Goal: Task Accomplishment & Management: Complete application form

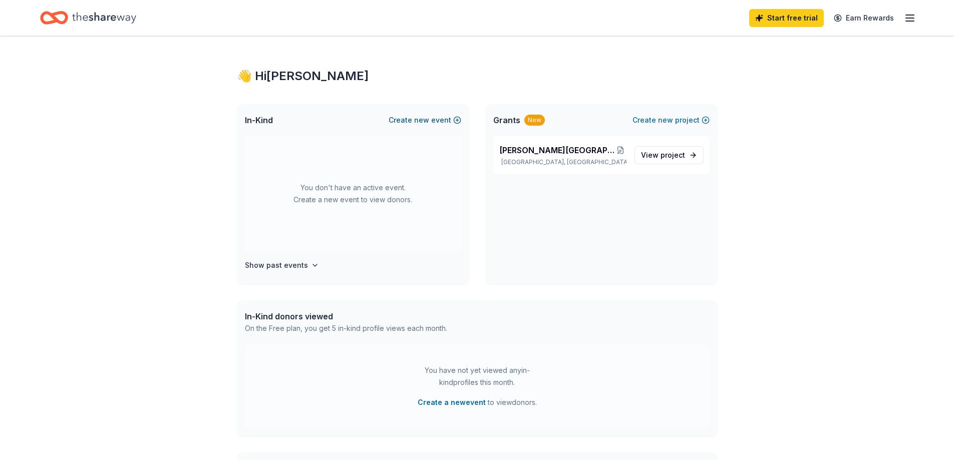
click at [403, 121] on button "Create new event" at bounding box center [425, 120] width 73 height 12
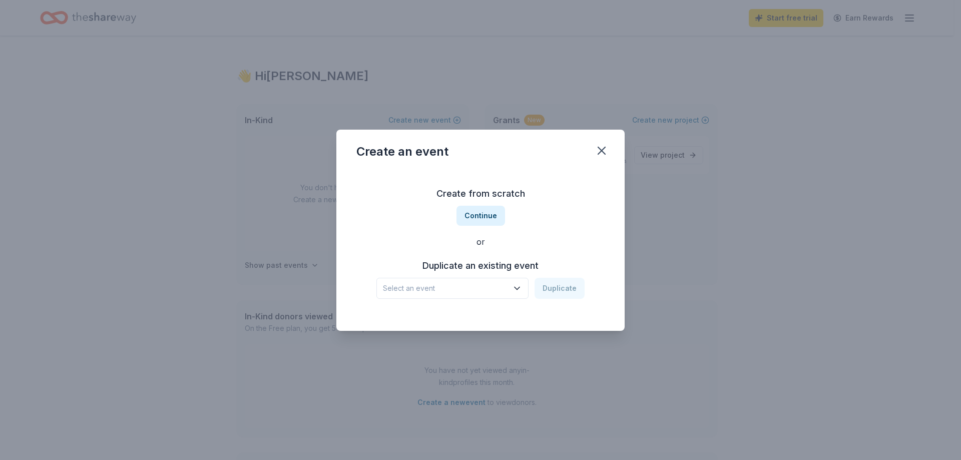
click at [440, 288] on span "Select an event" at bounding box center [445, 288] width 125 height 12
click at [496, 213] on button "Continue" at bounding box center [481, 216] width 49 height 20
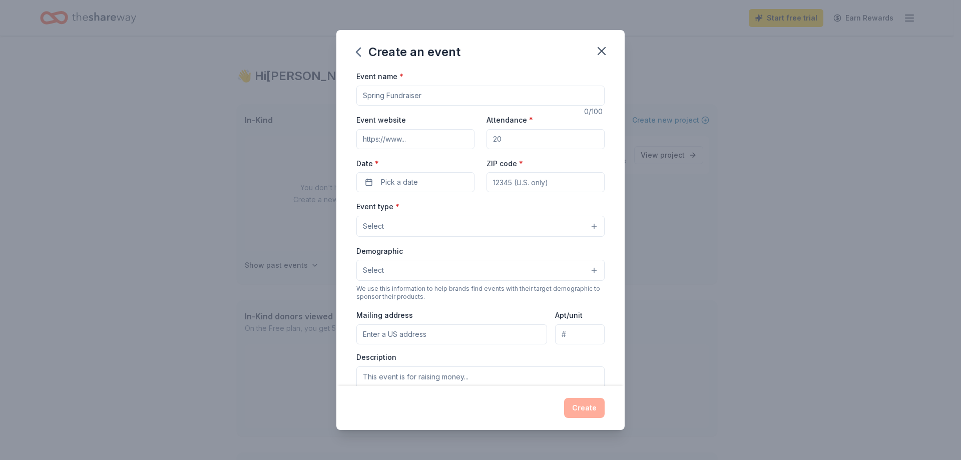
click at [401, 97] on input "Event name *" at bounding box center [480, 96] width 248 height 20
type input "[PERSON_NAME] Basketball BINGO Night"
click at [379, 144] on input "Event website" at bounding box center [415, 139] width 118 height 20
click at [523, 145] on input "Attendance *" at bounding box center [546, 139] width 118 height 20
click at [511, 132] on input "Attendance *" at bounding box center [546, 139] width 118 height 20
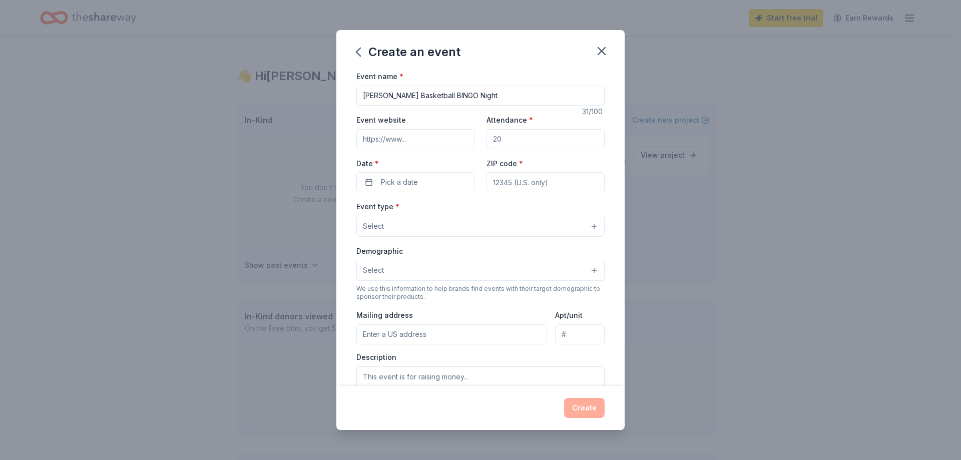
drag, startPoint x: 505, startPoint y: 139, endPoint x: 480, endPoint y: 148, distance: 26.3
click at [480, 148] on div "Event website Attendance * Date * Pick a date ZIP code *" at bounding box center [480, 153] width 248 height 79
type input "50"
click at [433, 187] on button "Pick a date" at bounding box center [415, 182] width 118 height 20
click at [466, 203] on button "Go to next month" at bounding box center [468, 209] width 14 height 14
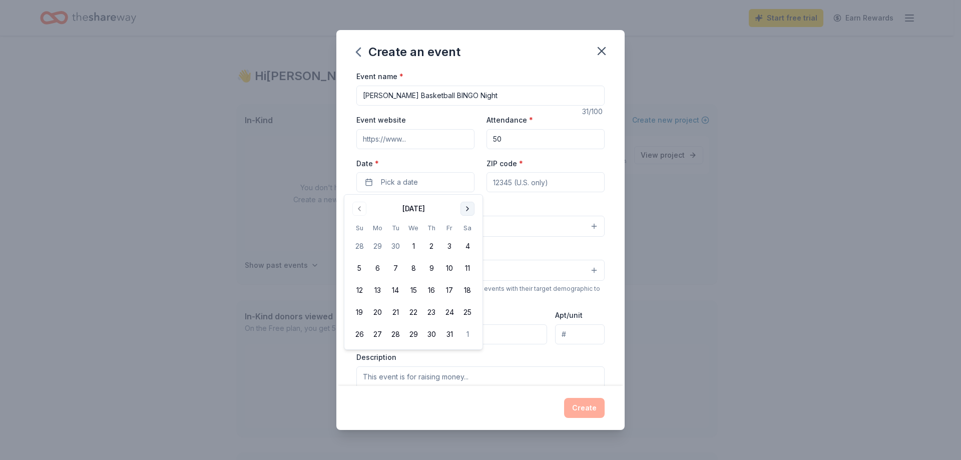
click at [466, 203] on button "Go to next month" at bounding box center [468, 209] width 14 height 14
click at [452, 266] on button "7" at bounding box center [450, 268] width 18 height 18
click at [535, 187] on input "ZIP code *" at bounding box center [546, 182] width 118 height 20
type input "19134"
click at [422, 219] on button "Select" at bounding box center [480, 226] width 248 height 21
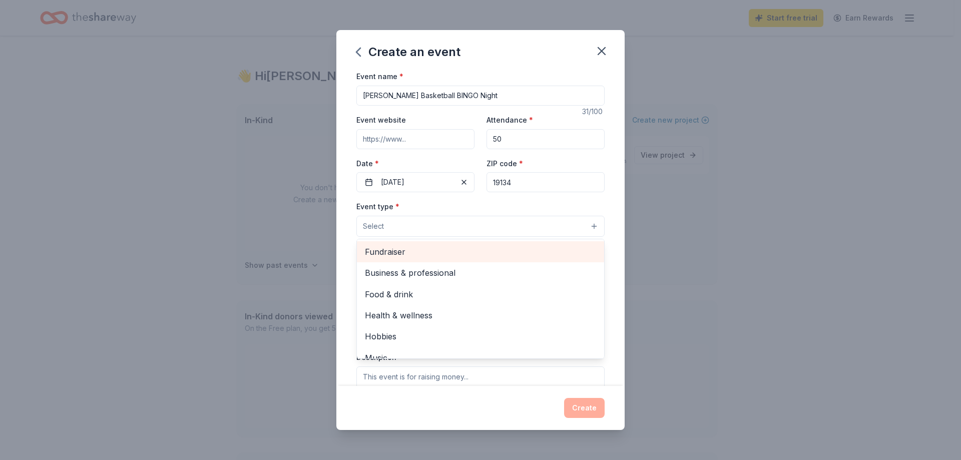
click at [392, 253] on span "Fundraiser" at bounding box center [480, 251] width 231 height 13
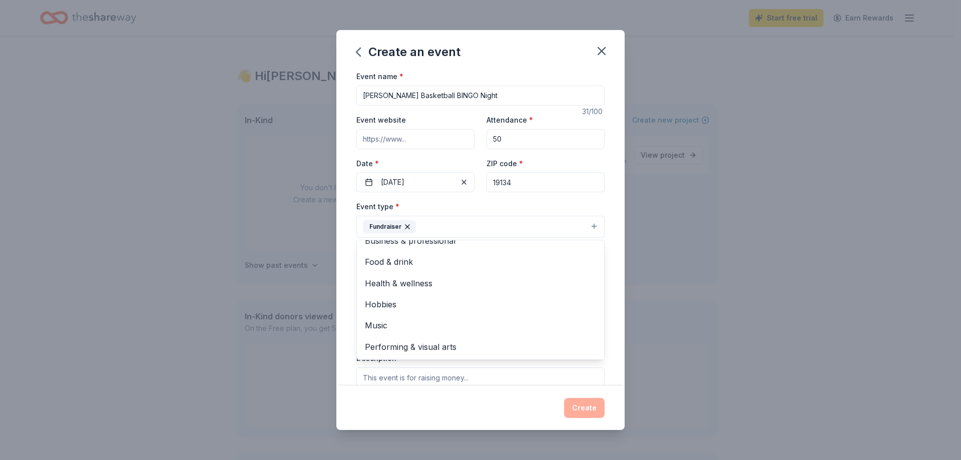
click at [350, 263] on div "Event name * Heitzman Basketball BINGO Night 31 /100 Event website Attendance *…" at bounding box center [480, 227] width 288 height 315
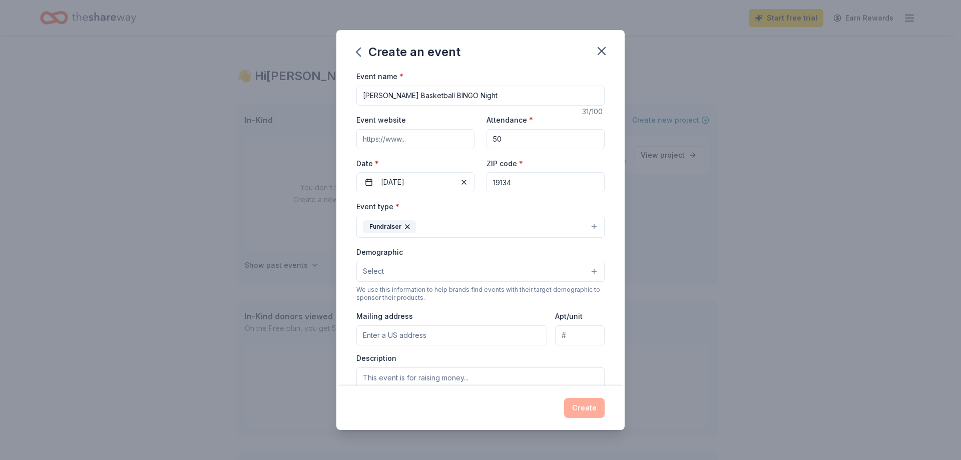
click at [371, 269] on span "Select" at bounding box center [373, 271] width 21 height 12
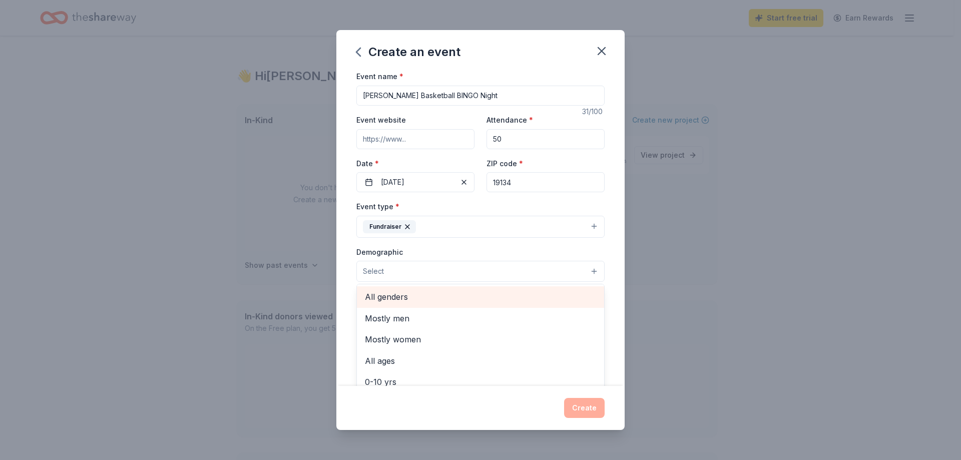
click at [399, 297] on span "All genders" at bounding box center [480, 296] width 231 height 13
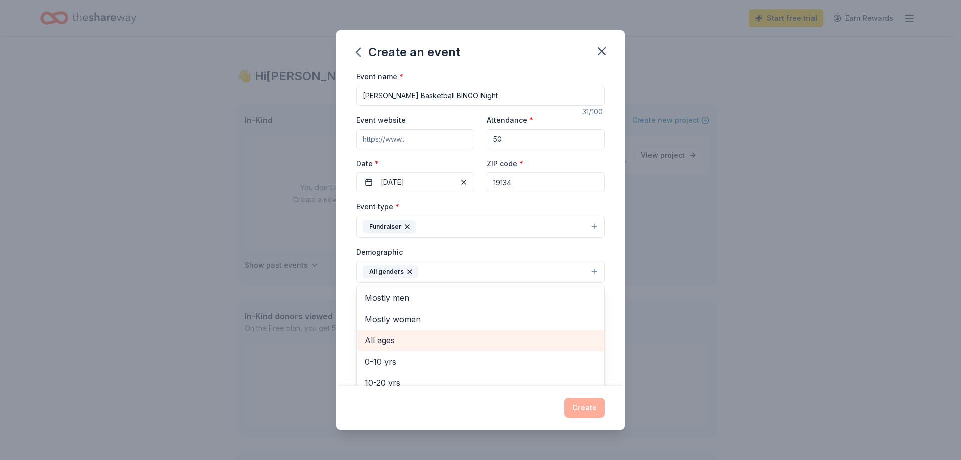
click at [396, 348] on div "All ages" at bounding box center [480, 340] width 247 height 21
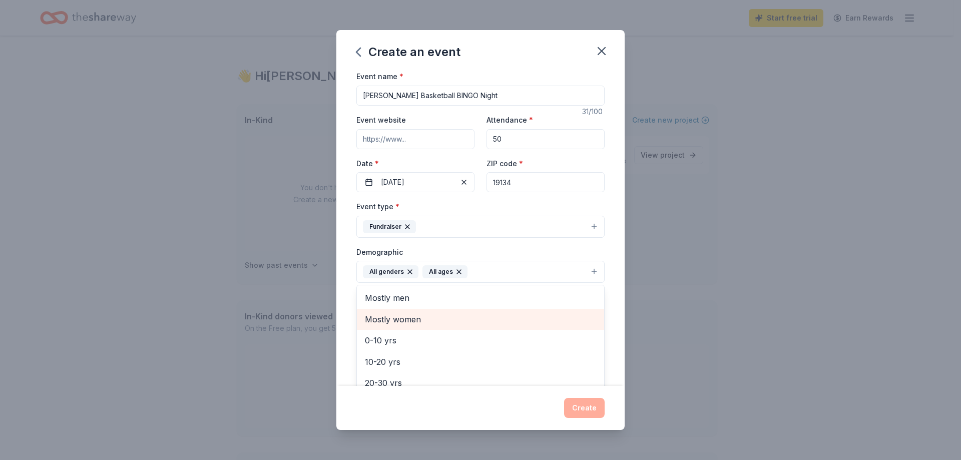
click at [397, 315] on span "Mostly women" at bounding box center [480, 319] width 231 height 13
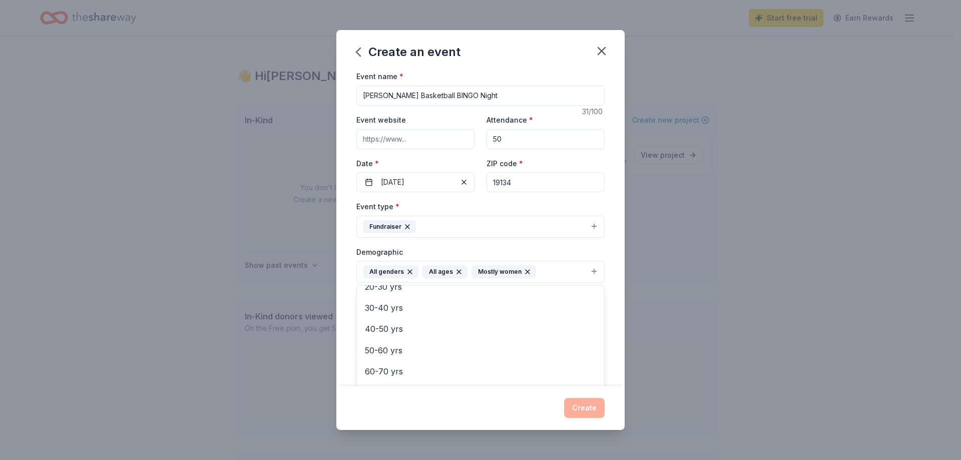
scroll to position [97, 0]
click at [353, 280] on div "Event name * Heitzman Basketball BINGO Night 31 /100 Event website Attendance *…" at bounding box center [480, 227] width 288 height 315
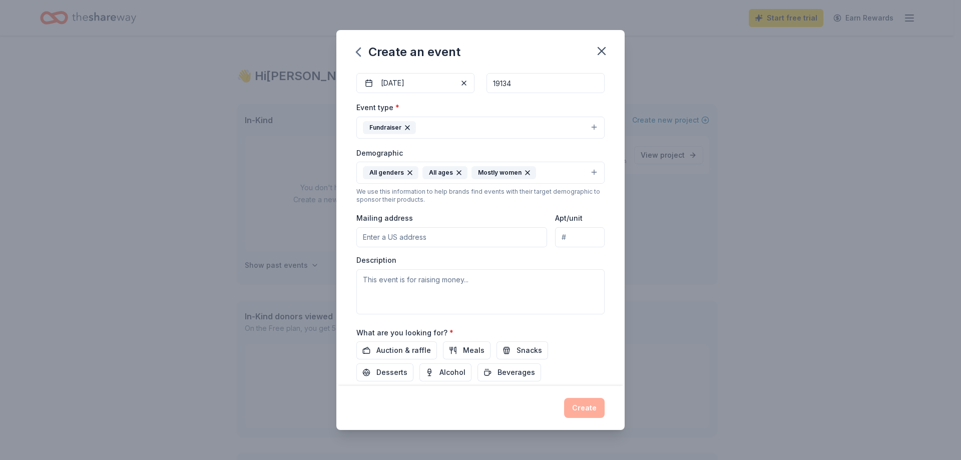
scroll to position [100, 0]
click at [377, 236] on input "Mailing address" at bounding box center [451, 236] width 191 height 20
click at [382, 350] on span "Auction & raffle" at bounding box center [404, 349] width 55 height 12
click at [517, 348] on span "Snacks" at bounding box center [530, 349] width 26 height 12
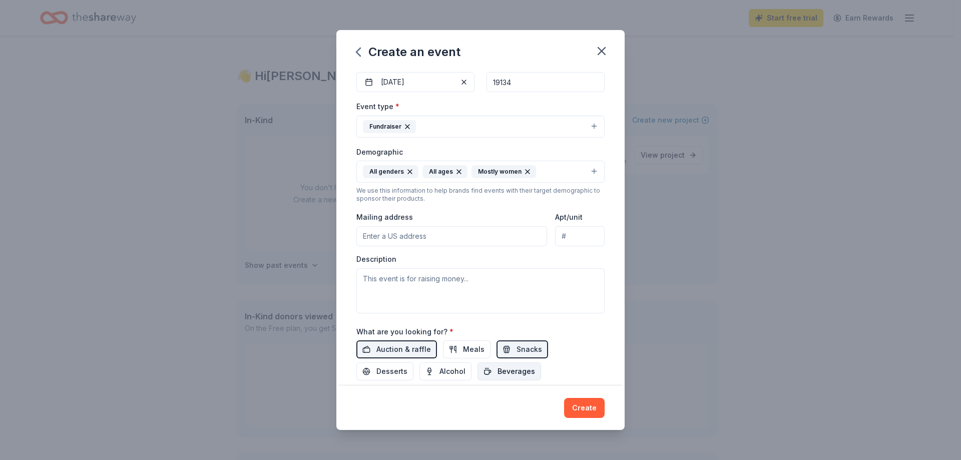
click at [522, 369] on span "Beverages" at bounding box center [517, 371] width 38 height 12
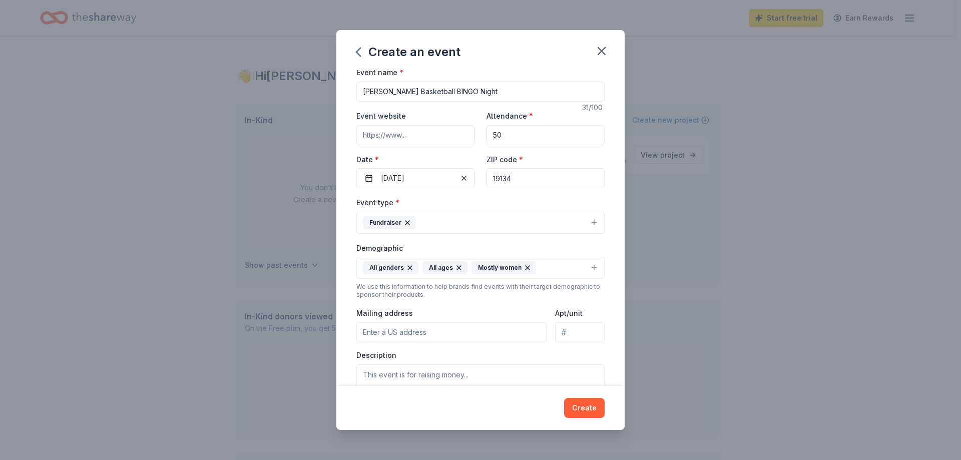
scroll to position [0, 0]
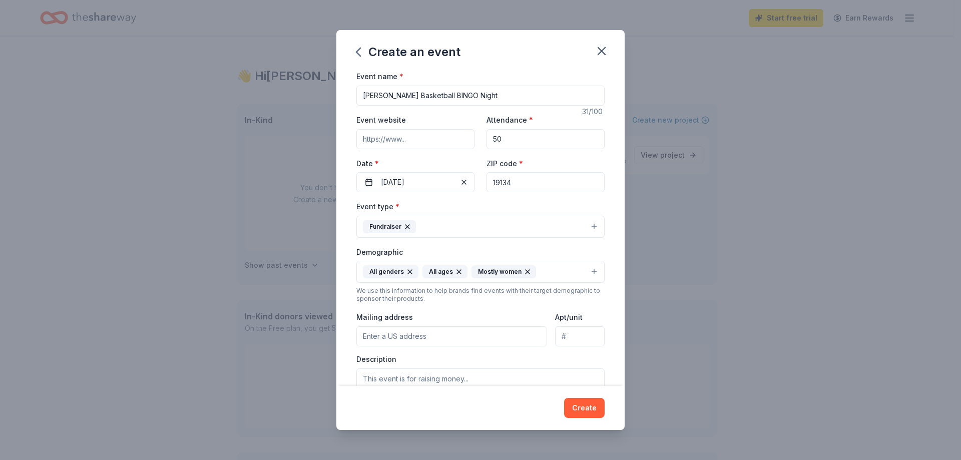
click at [404, 144] on input "Event website" at bounding box center [415, 139] width 118 height 20
paste input "https://www.facebook.com/heitzmanrec/"
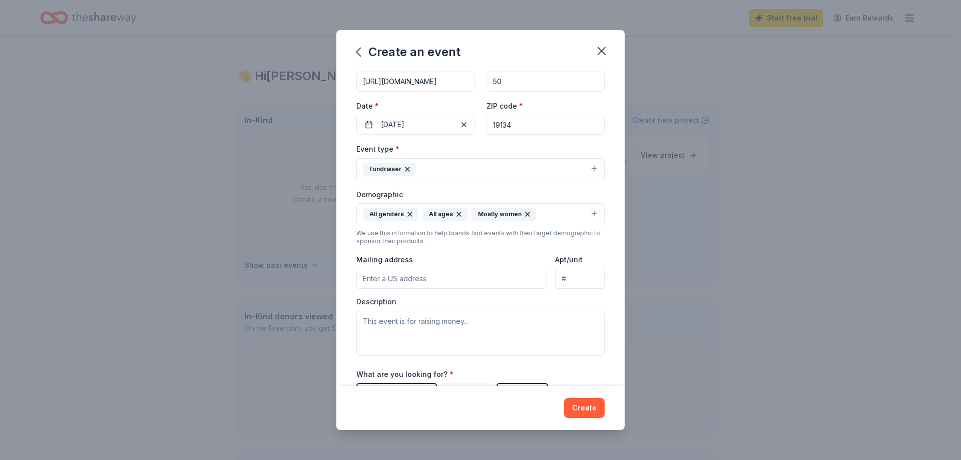
scroll to position [165, 0]
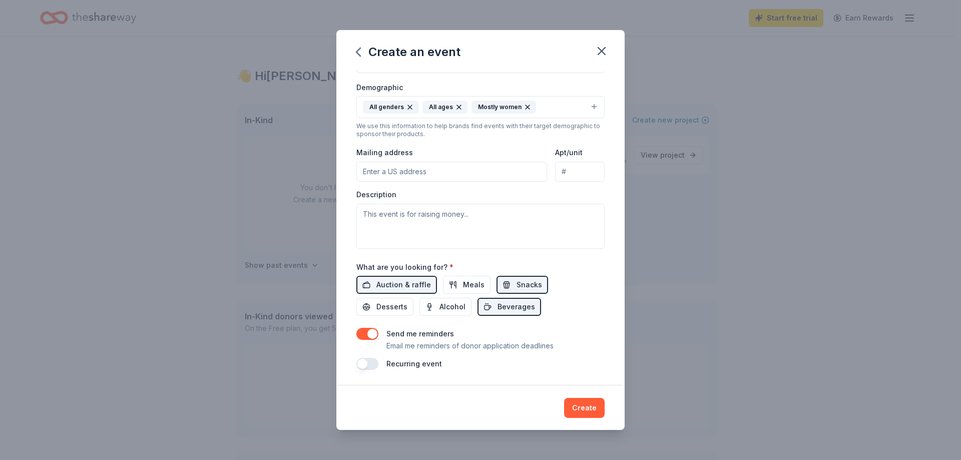
type input "https://www.facebook.com/heitzmanrec/"
click at [431, 172] on input "Mailing address" at bounding box center [451, 172] width 191 height 20
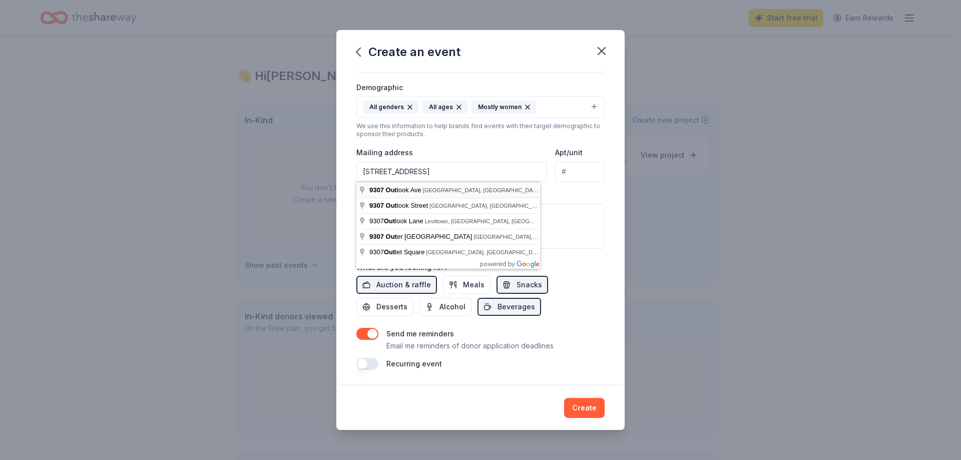
type input "9307 Outlook Avenue, Philadelphia, PA, 19114"
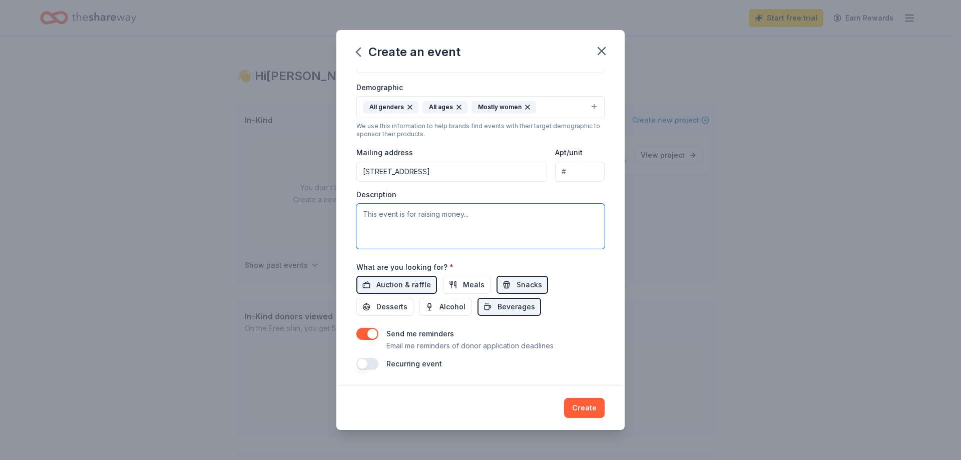
click at [429, 223] on textarea at bounding box center [480, 226] width 248 height 45
paste textarea "Our program is open to children ages 7-16 and is dedicated to providing opportu…"
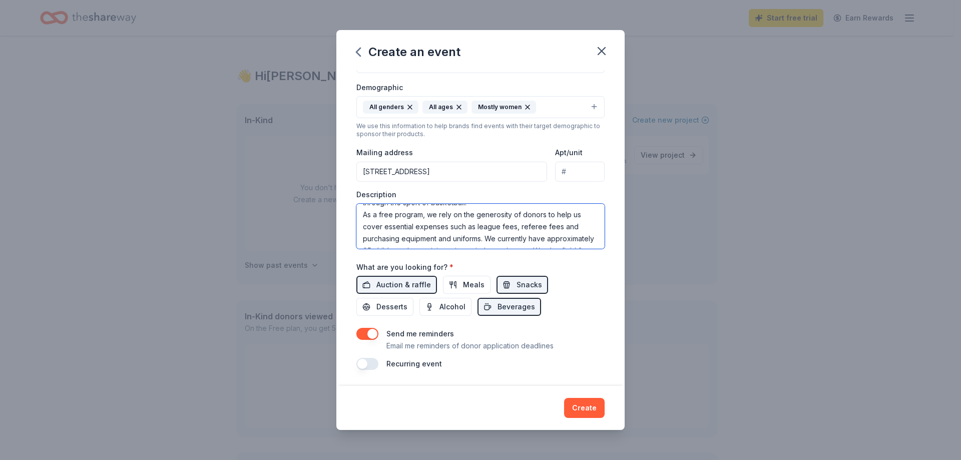
scroll to position [90, 0]
drag, startPoint x: 363, startPoint y: 221, endPoint x: 382, endPoint y: 220, distance: 18.6
click at [382, 221] on textarea "This event is a fundraiser for our free basketball program. Our program is open…" at bounding box center [480, 226] width 248 height 45
drag, startPoint x: 513, startPoint y: 242, endPoint x: 561, endPoint y: 231, distance: 49.3
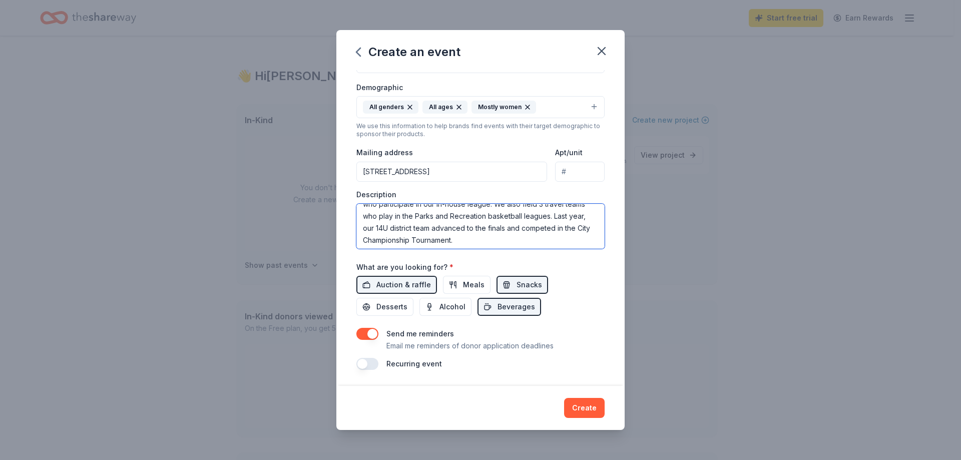
click at [567, 224] on textarea "This event is a fundraiser for our free basketball program. Our program is open…" at bounding box center [480, 226] width 248 height 45
click at [517, 229] on textarea "This event is a fundraiser for our free basketball program. Our program is open…" at bounding box center [480, 226] width 248 height 45
drag, startPoint x: 511, startPoint y: 223, endPoint x: 537, endPoint y: 229, distance: 26.2
click at [537, 229] on textarea "This event is a fundraiser for our free basketball program. Our program is open…" at bounding box center [480, 226] width 248 height 45
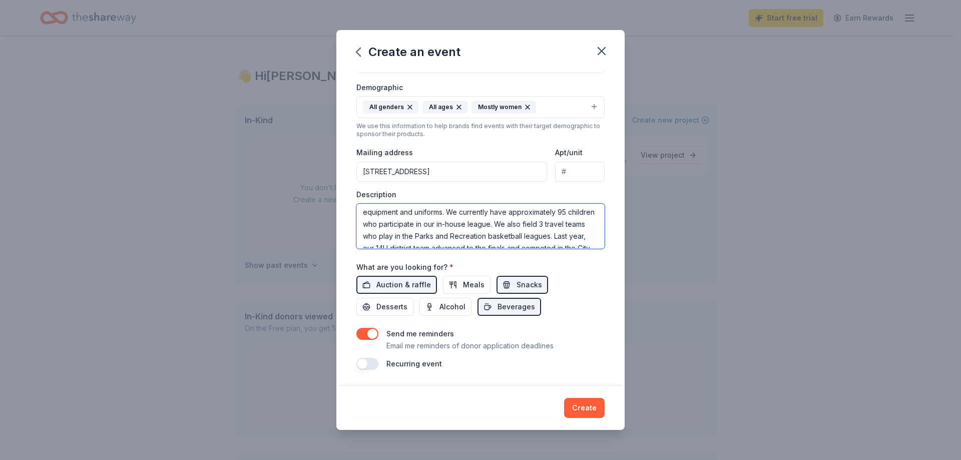
click at [524, 221] on textarea "This event is a fundraiser for our free basketball program. Our program is open…" at bounding box center [480, 226] width 248 height 45
click at [362, 212] on textarea "This event is a fundraiser for our free basketball program. Our program is open…" at bounding box center [480, 226] width 248 height 45
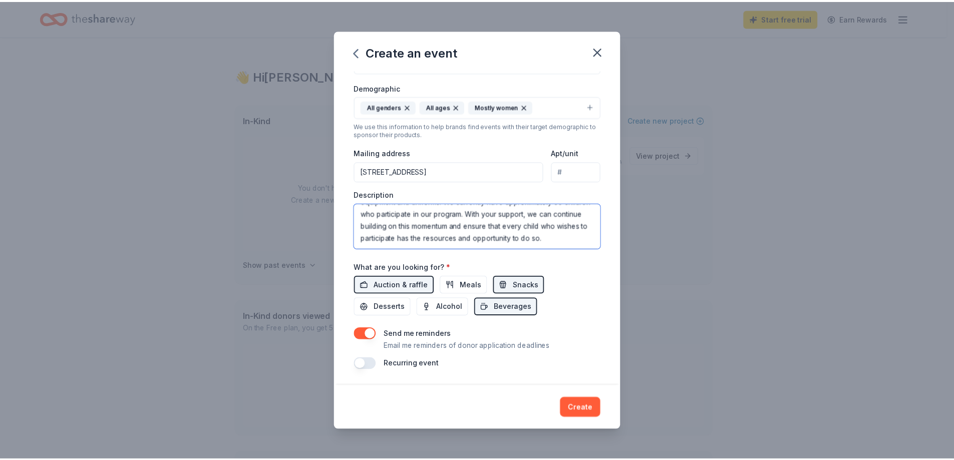
scroll to position [144, 0]
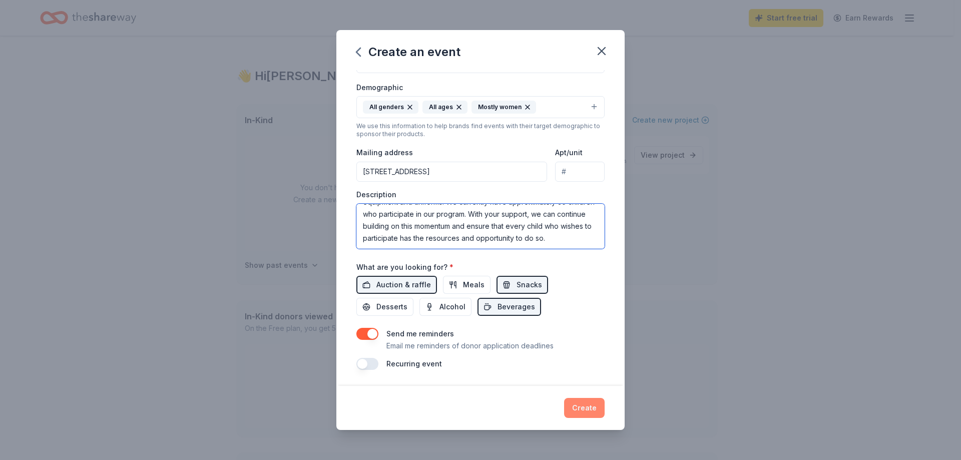
type textarea "This event is a fundraiser for our free basketball program. Our program is open…"
click at [586, 402] on button "Create" at bounding box center [584, 408] width 41 height 20
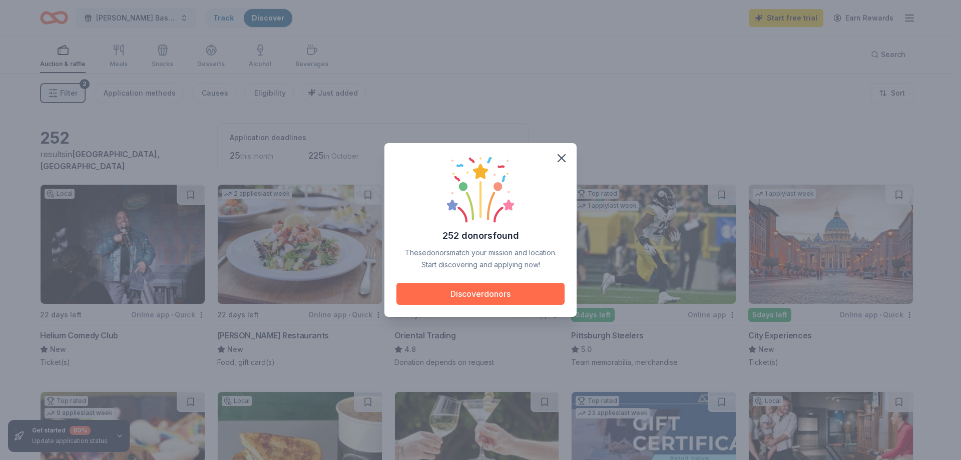
click at [442, 298] on button "Discover donors" at bounding box center [481, 294] width 168 height 22
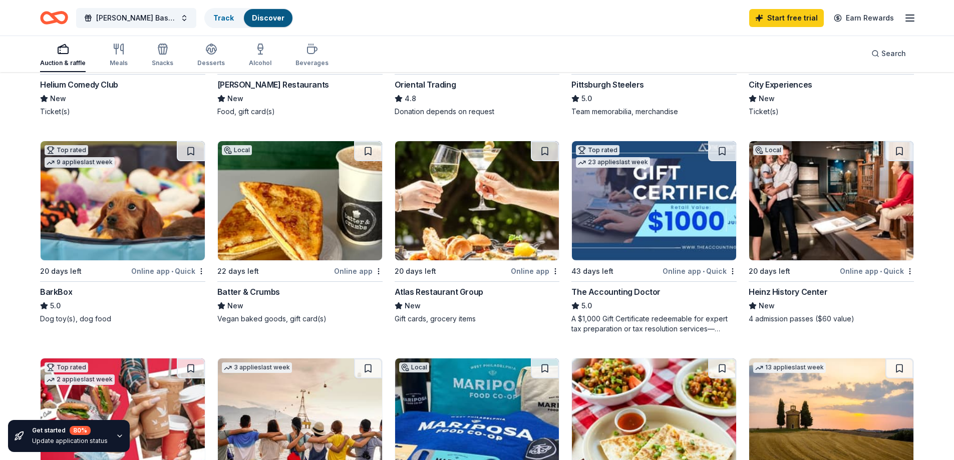
scroll to position [250, 0]
click at [76, 207] on img at bounding box center [123, 201] width 164 height 119
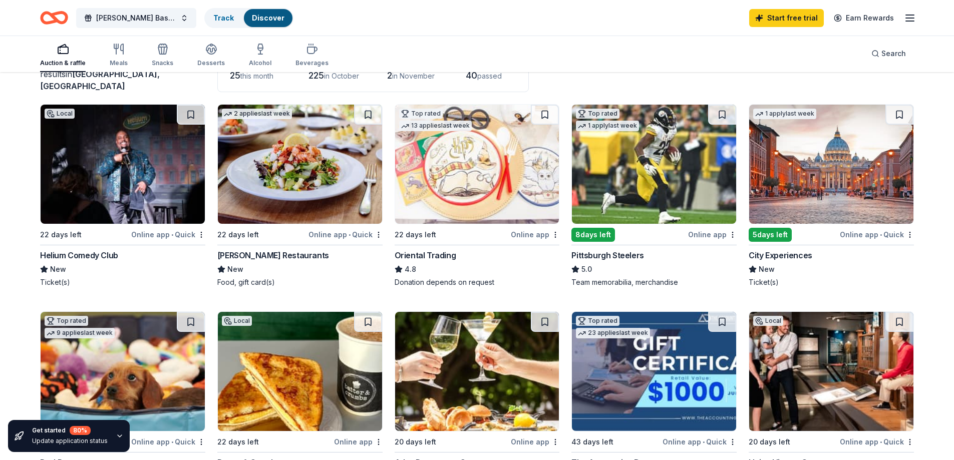
scroll to position [50, 0]
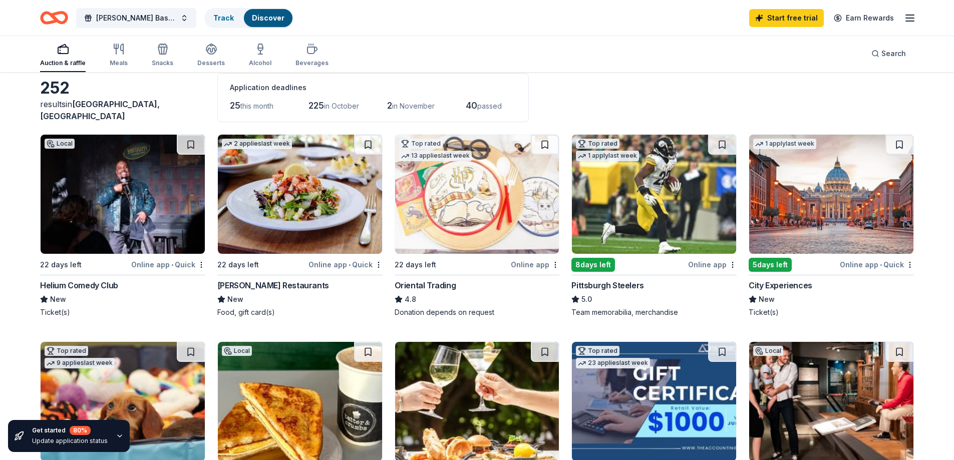
click at [800, 203] on img at bounding box center [831, 194] width 164 height 119
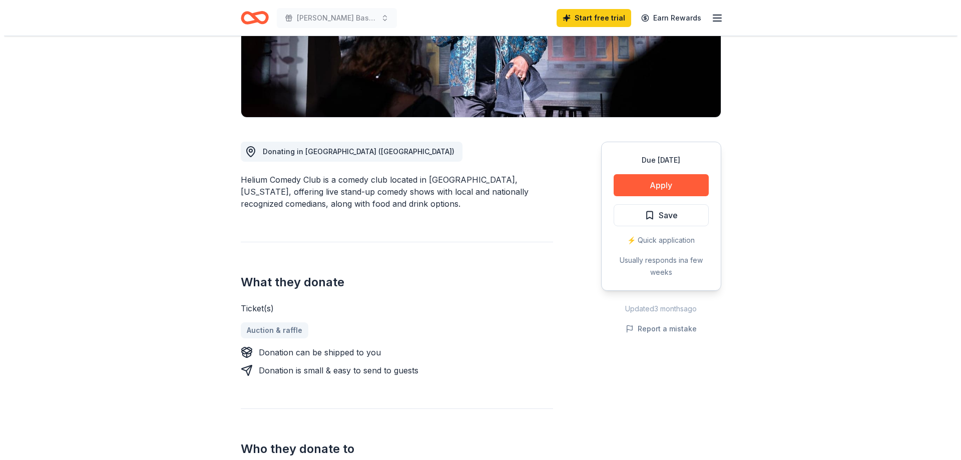
scroll to position [200, 0]
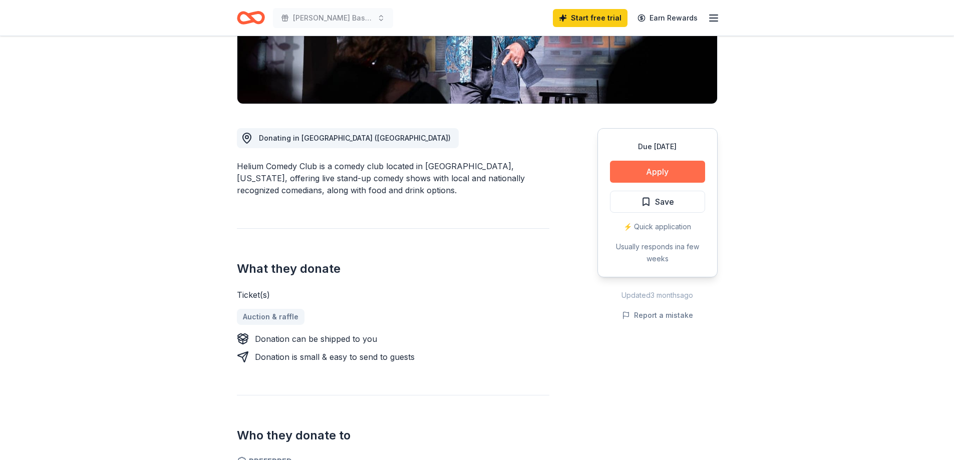
click at [666, 167] on button "Apply" at bounding box center [657, 172] width 95 height 22
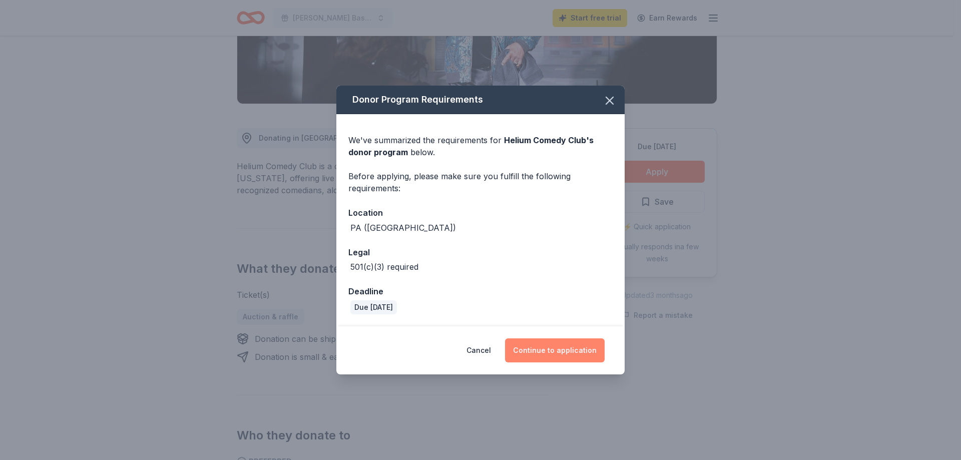
click at [544, 349] on button "Continue to application" at bounding box center [555, 350] width 100 height 24
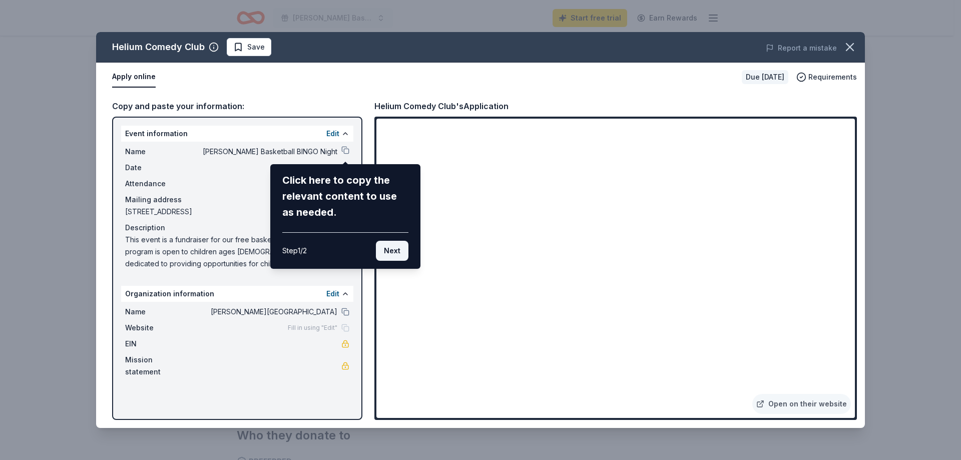
click at [394, 252] on button "Next" at bounding box center [392, 251] width 33 height 20
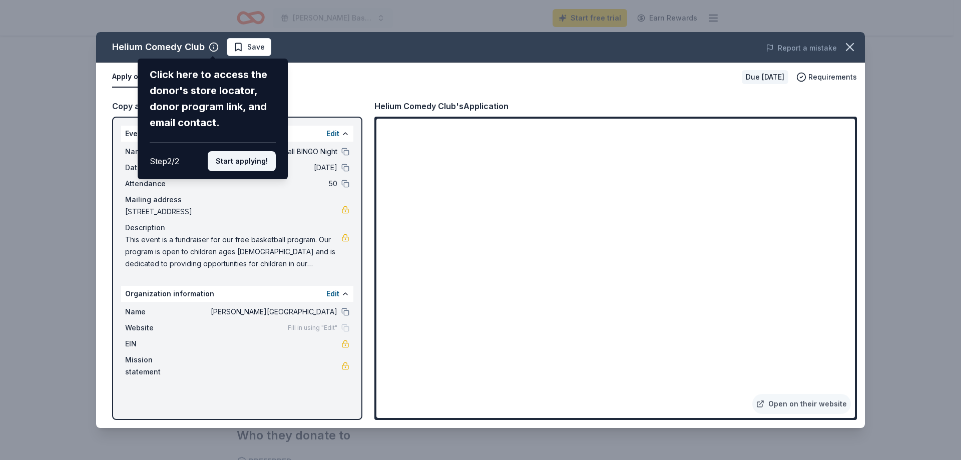
click at [262, 163] on button "Start applying!" at bounding box center [242, 161] width 68 height 20
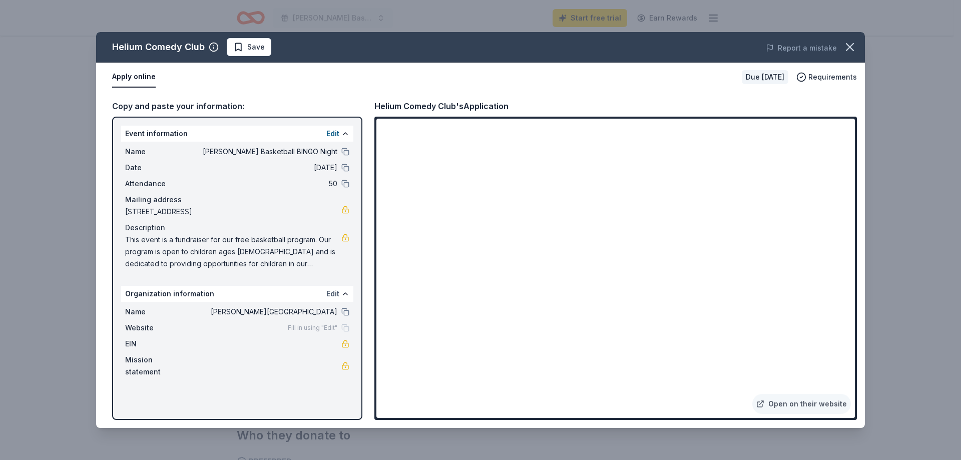
click at [336, 292] on button "Edit" at bounding box center [332, 294] width 13 height 12
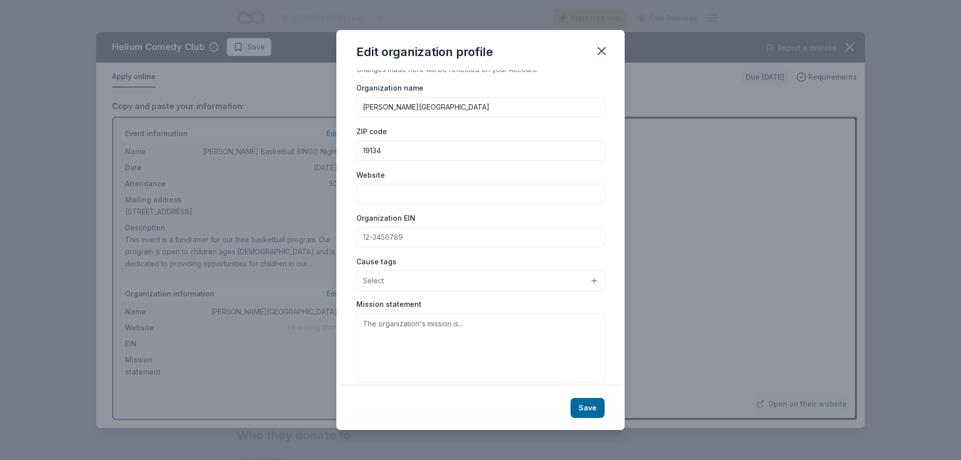
scroll to position [0, 0]
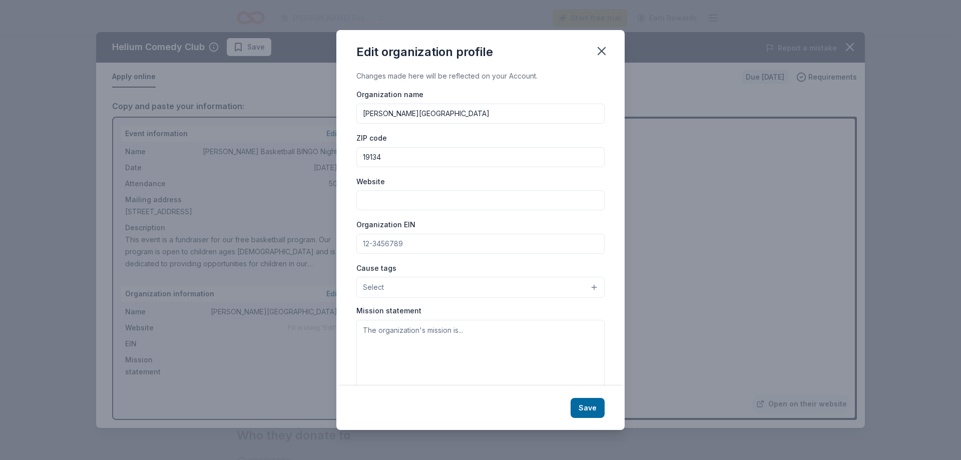
click at [412, 204] on input "Website" at bounding box center [480, 200] width 248 height 20
paste input "Our program is open to children ages 7-16 and is dedicated to providing opportu…"
type input "Our program is open to children ages 7-16 and is dedicated to providing opportu…"
paste input "https://www.facebook.com/heitzmanrec/"
type input "https://www.facebook.com/heitzmanrec/"
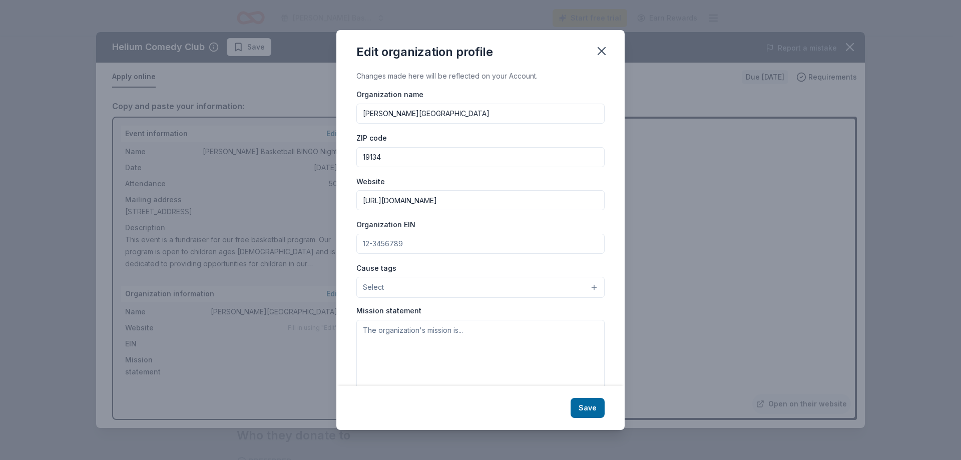
click at [411, 288] on button "Select" at bounding box center [480, 287] width 248 height 21
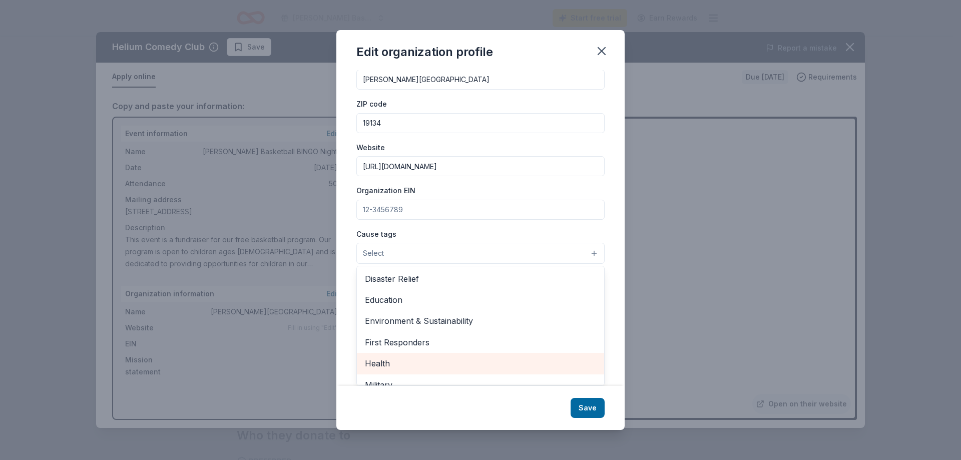
scroll to position [40, 0]
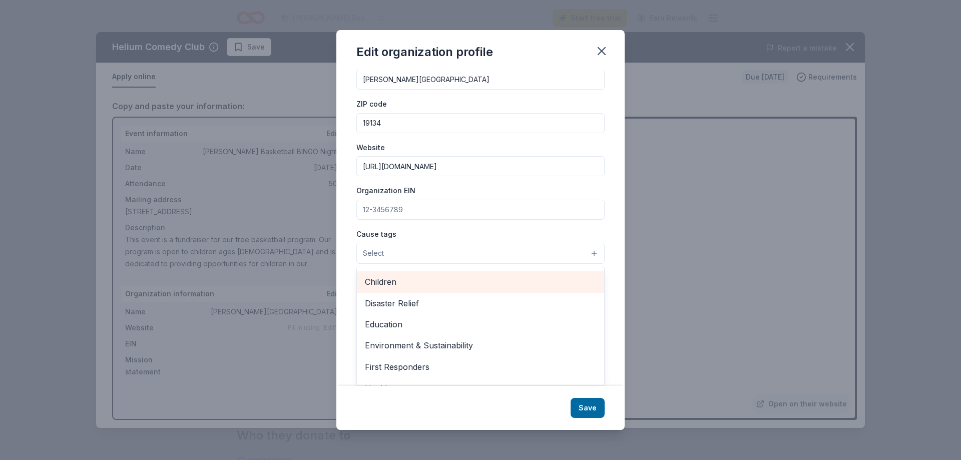
click at [386, 285] on span "Children" at bounding box center [480, 281] width 231 height 13
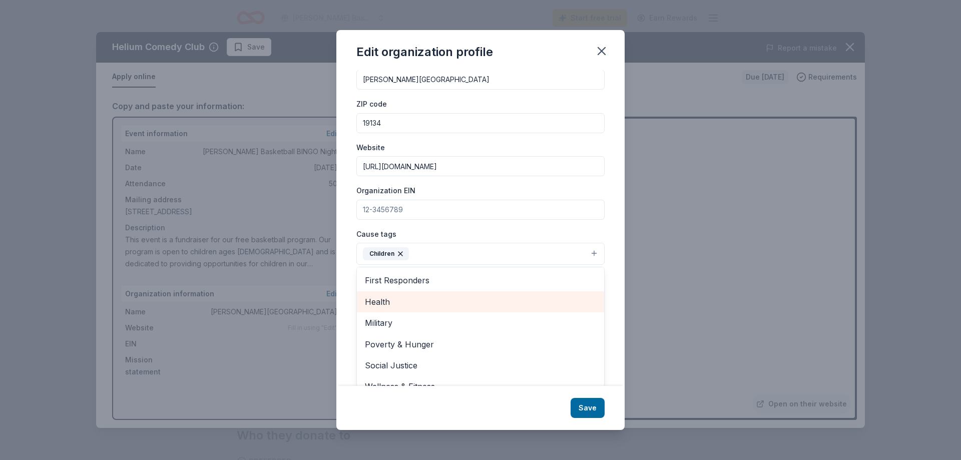
scroll to position [118, 0]
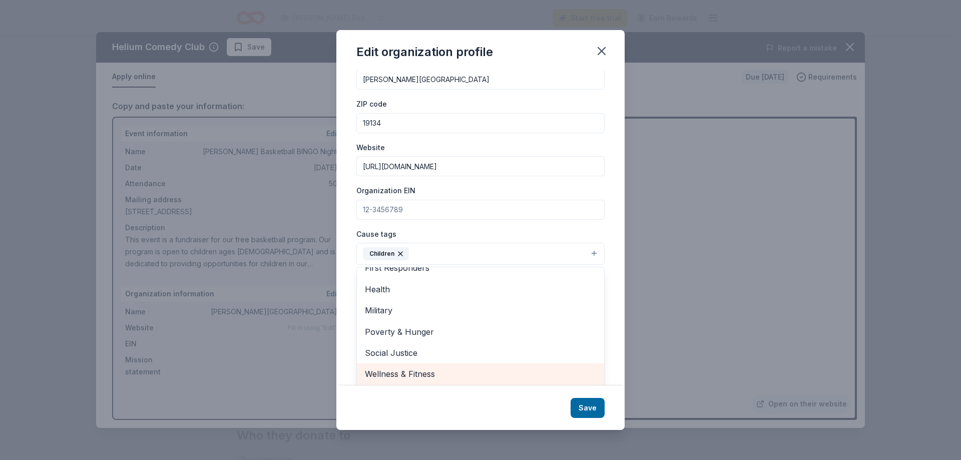
click at [438, 373] on span "Wellness & Fitness" at bounding box center [480, 374] width 231 height 13
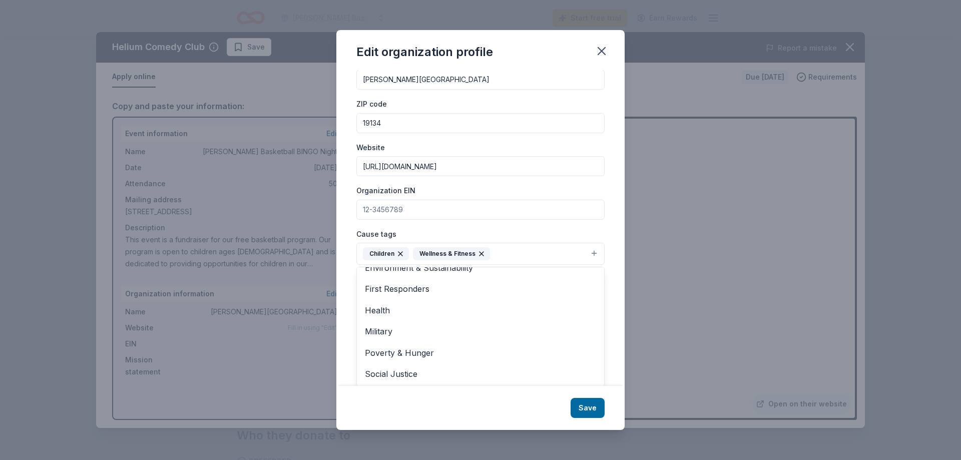
click at [609, 347] on div "Changes made here will be reflected on your Account. Organization name Heitzman…" at bounding box center [480, 227] width 288 height 315
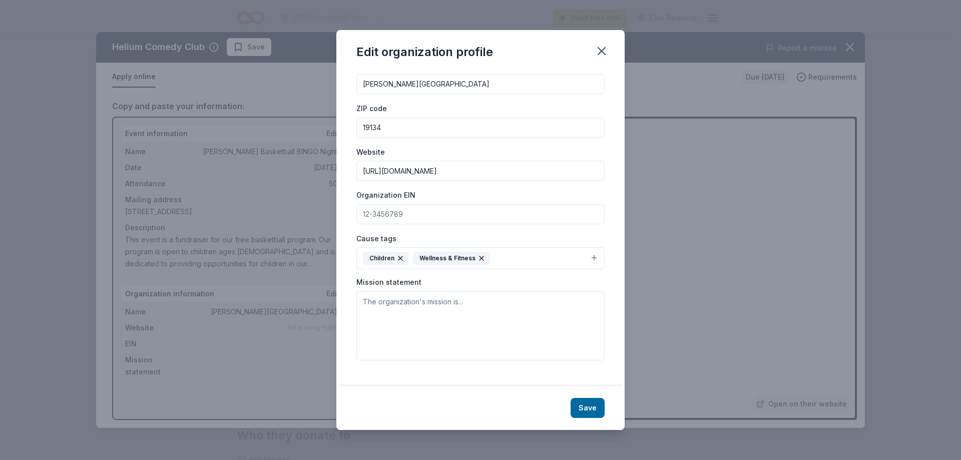
scroll to position [21, 0]
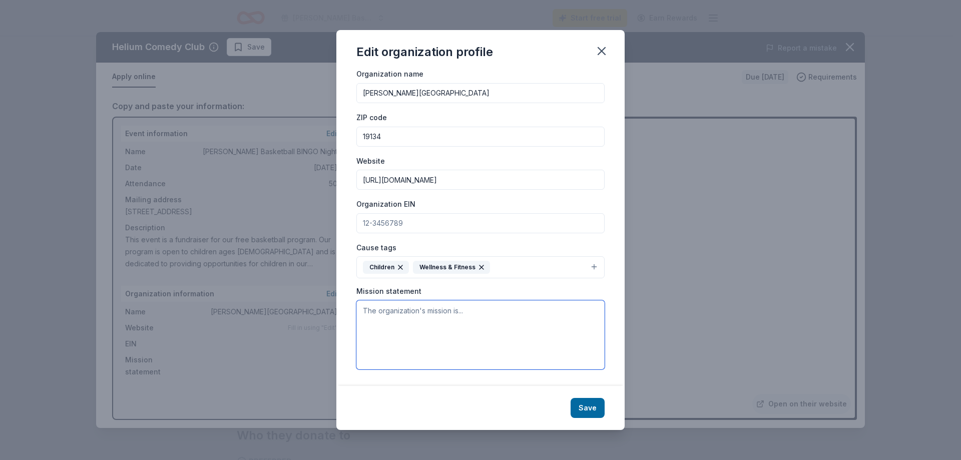
click at [376, 342] on textarea at bounding box center [480, 334] width 248 height 69
paste textarea "Our mission is to provide a safe, inclusive, and supportive environment where c…"
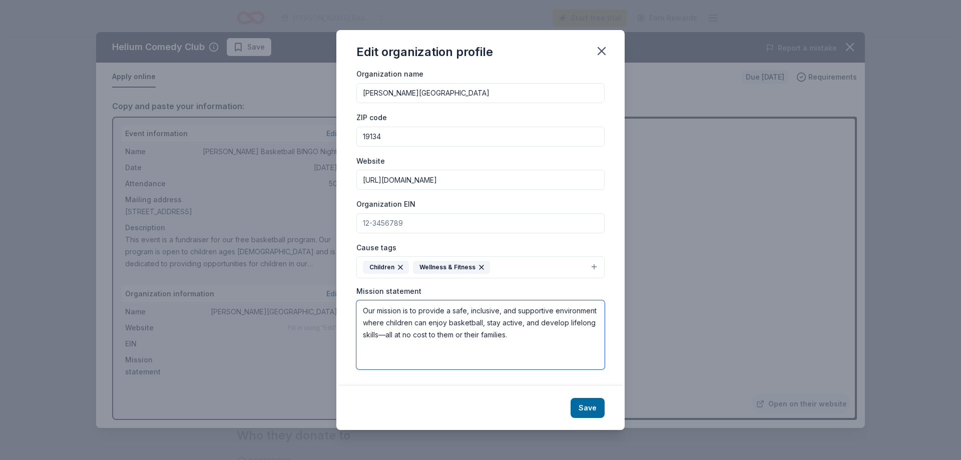
click at [437, 337] on textarea "Our mission is to provide a safe, inclusive, and supportive environment where c…" at bounding box center [480, 334] width 248 height 69
type textarea "Our mission is to provide a safe, inclusive, and supportive environment where c…"
click at [592, 409] on button "Save" at bounding box center [588, 408] width 34 height 20
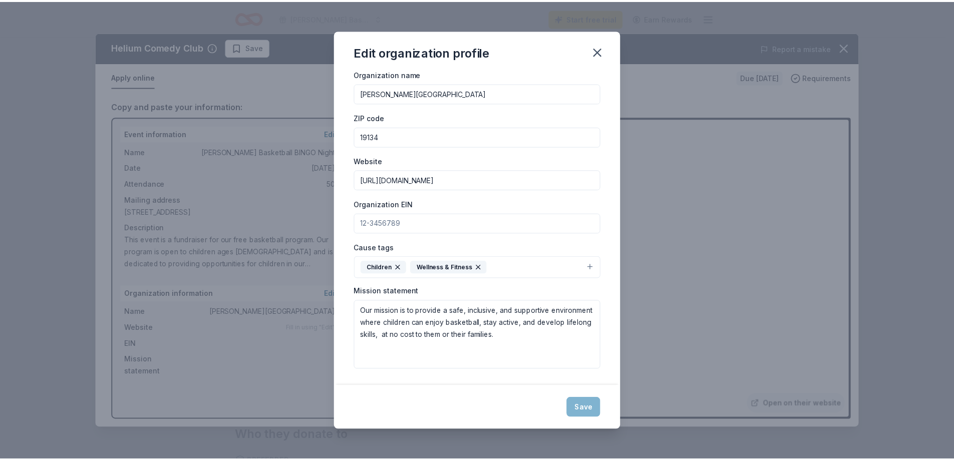
scroll to position [20, 0]
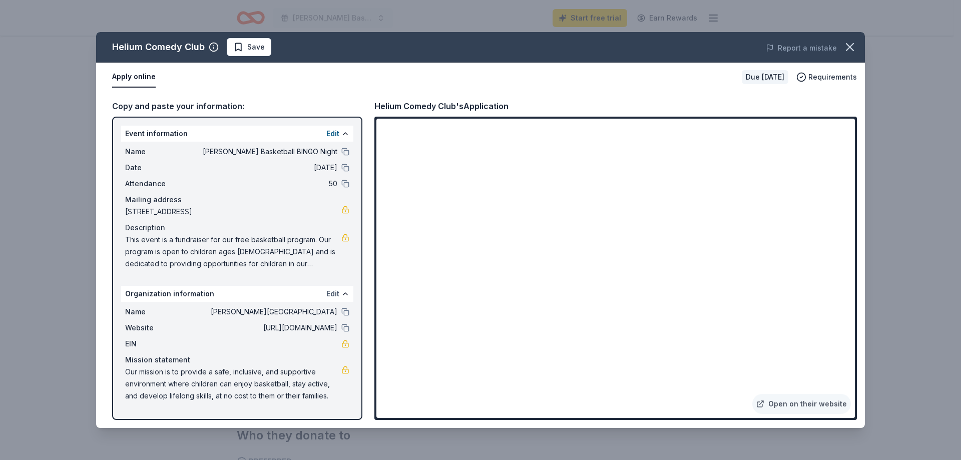
click at [336, 293] on button "Edit" at bounding box center [332, 294] width 13 height 12
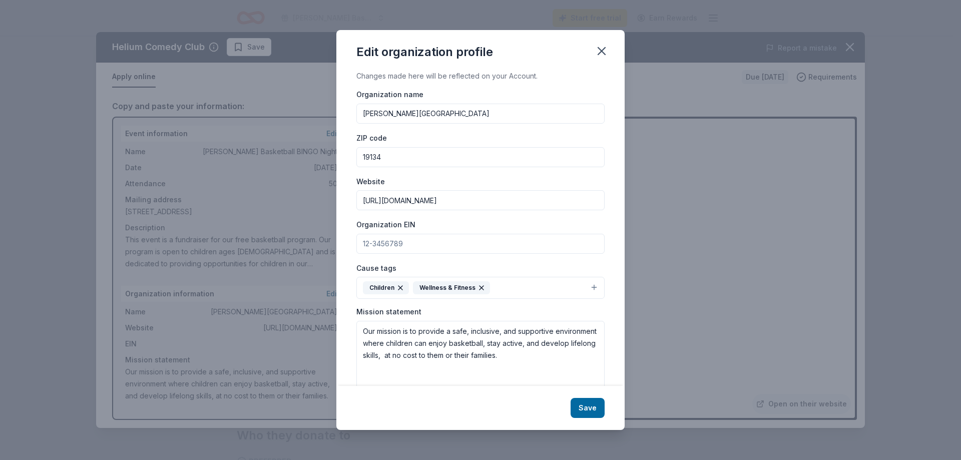
click at [401, 240] on input "Organization EIN" at bounding box center [480, 244] width 248 height 20
click at [761, 299] on div "Edit organization profile Changes made here will be reflected on your Account. …" at bounding box center [480, 230] width 961 height 460
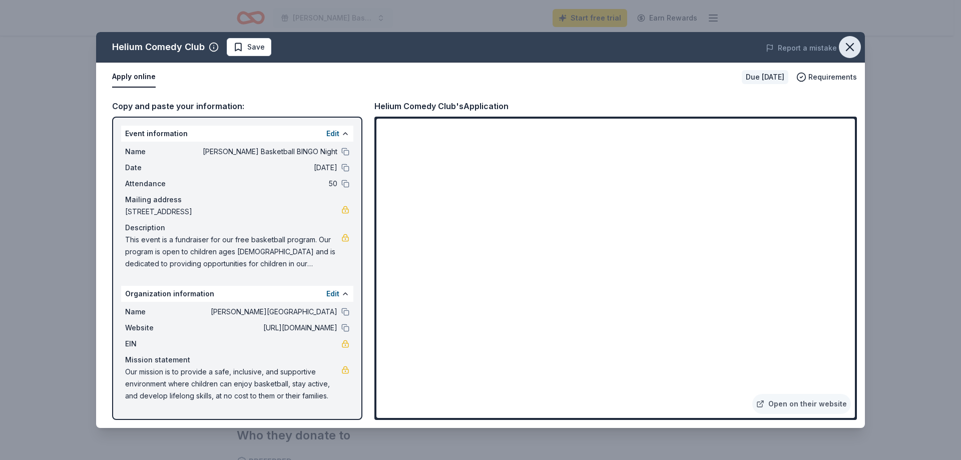
click at [852, 53] on icon "button" at bounding box center [850, 47] width 14 height 14
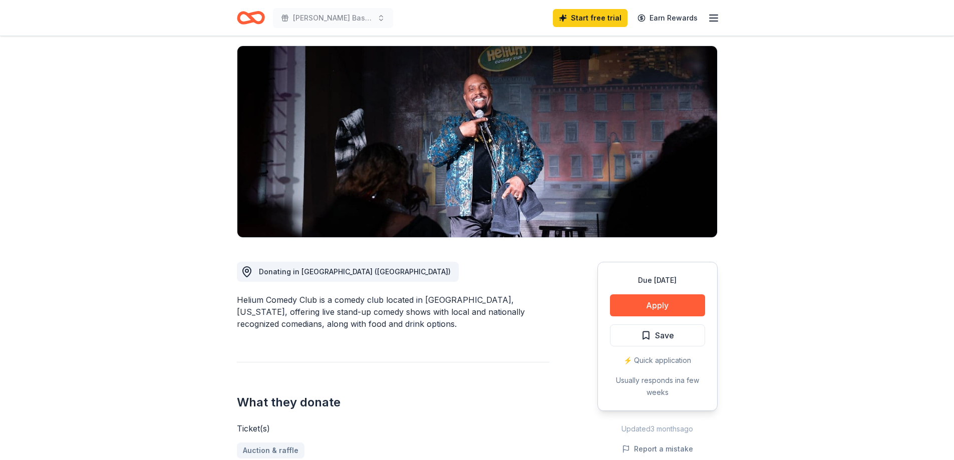
scroll to position [0, 0]
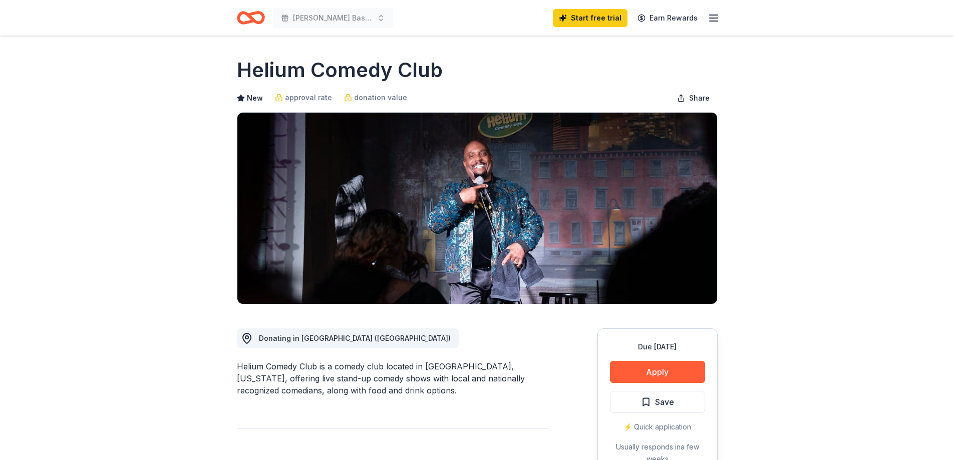
click at [715, 17] on icon "button" at bounding box center [713, 18] width 12 height 12
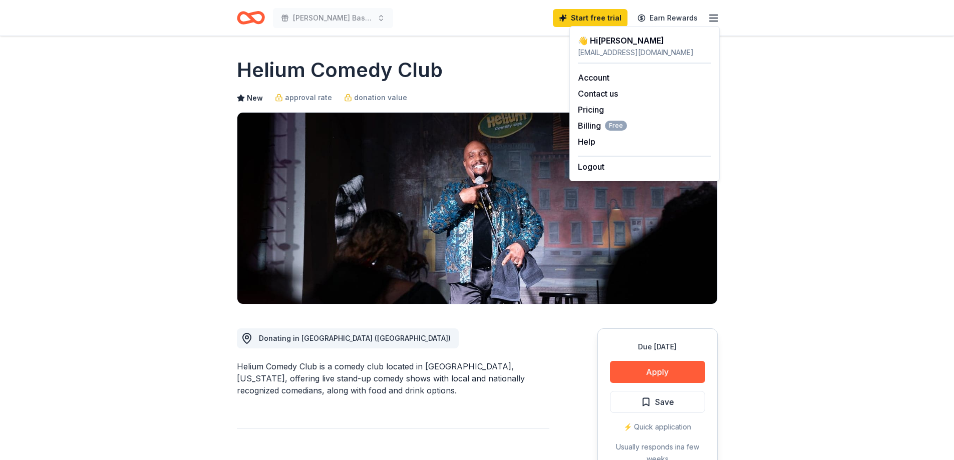
click at [715, 17] on icon "button" at bounding box center [713, 18] width 12 height 12
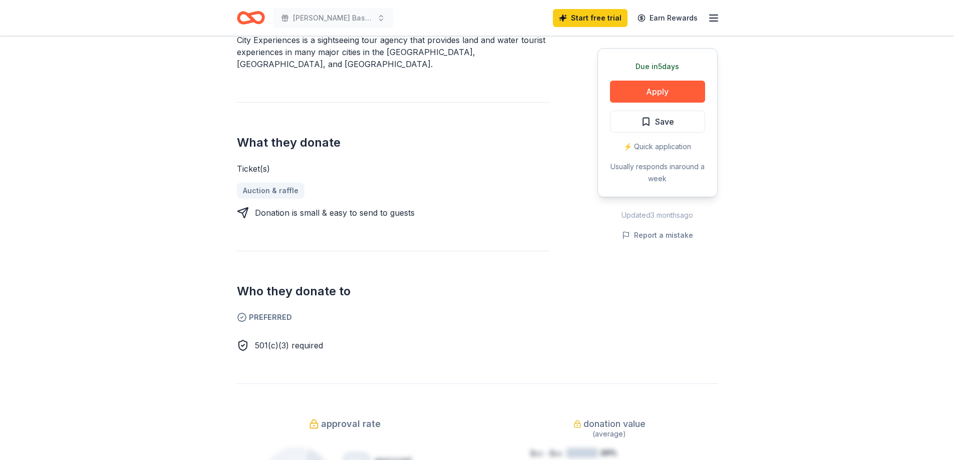
scroll to position [401, 0]
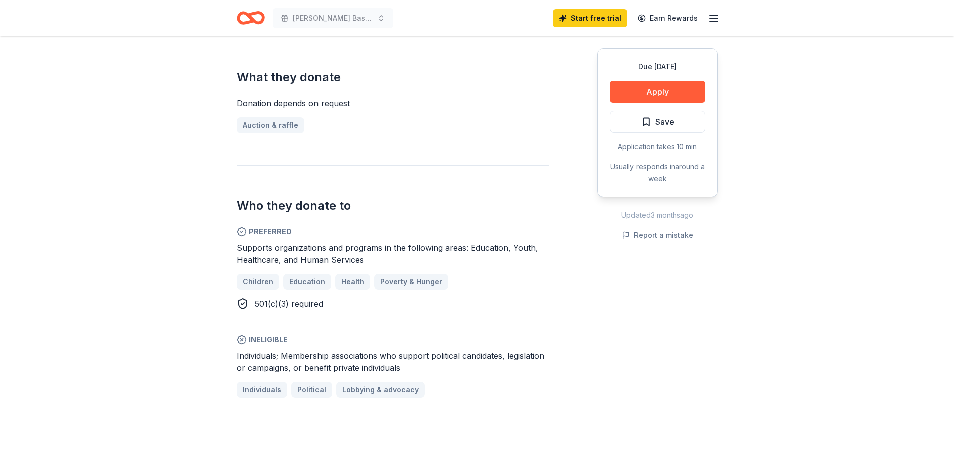
scroll to position [401, 0]
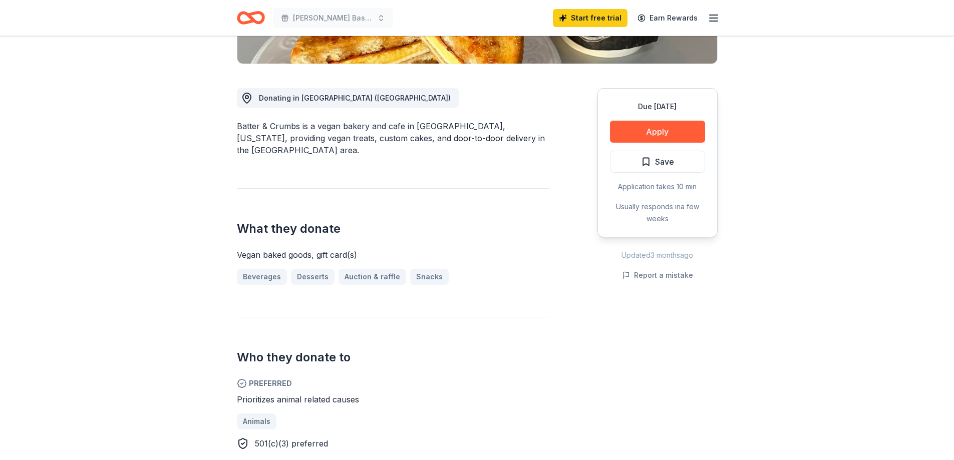
scroll to position [300, 0]
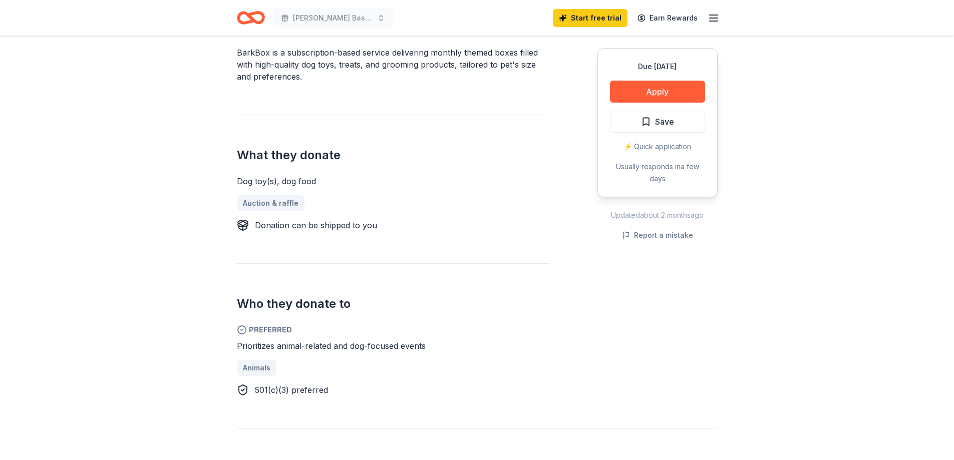
scroll to position [350, 0]
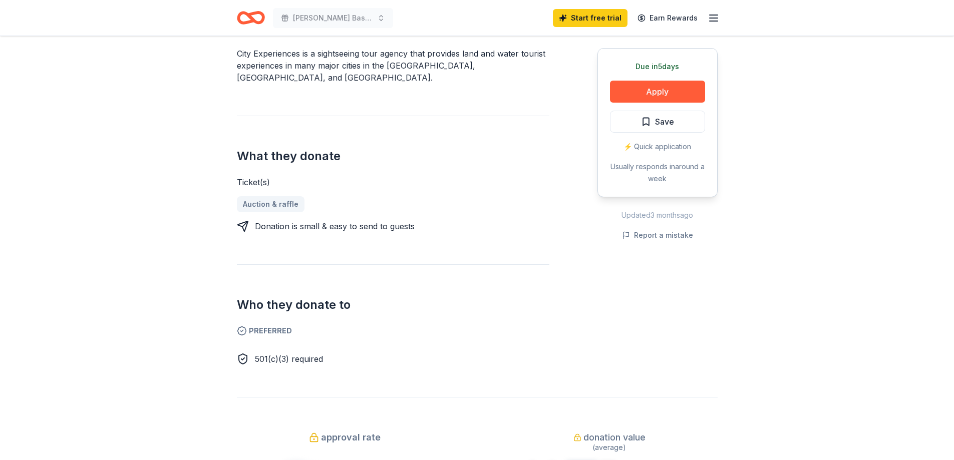
scroll to position [350, 0]
